Goal: Check status: Check status

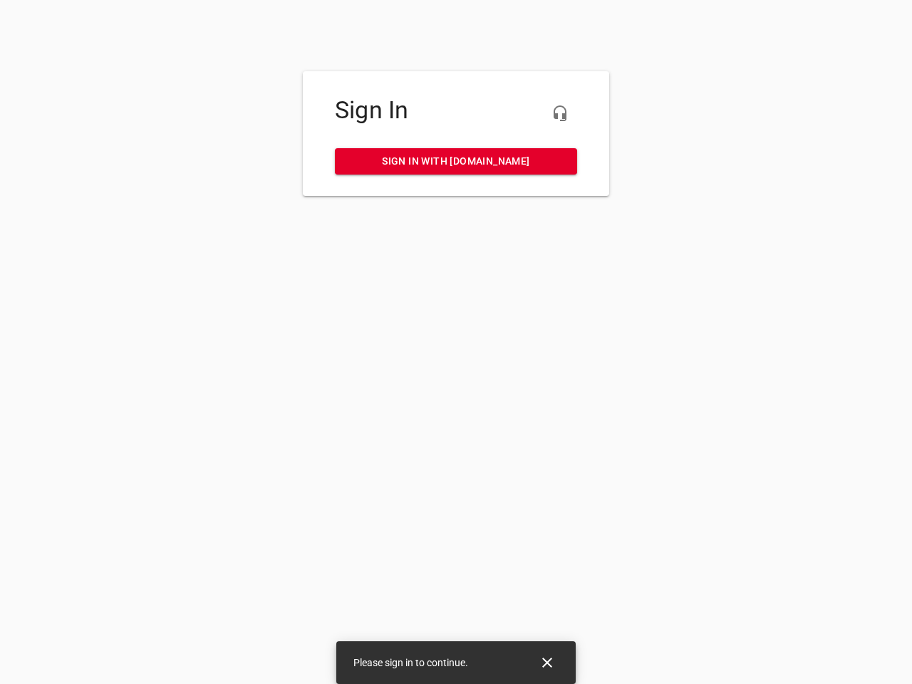
click at [560, 113] on icon "button" at bounding box center [559, 113] width 17 height 17
click at [547, 663] on icon "Close" at bounding box center [547, 663] width 10 height 10
